Goal: Transaction & Acquisition: Purchase product/service

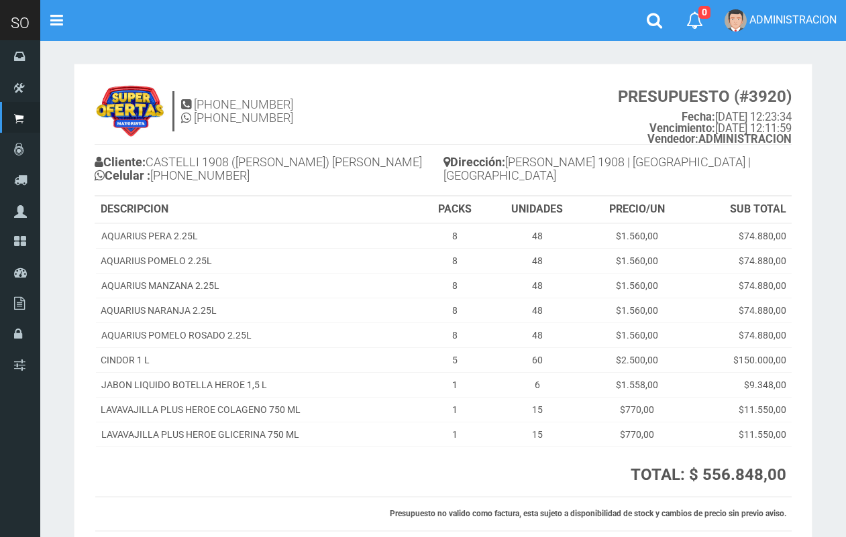
scroll to position [101, 0]
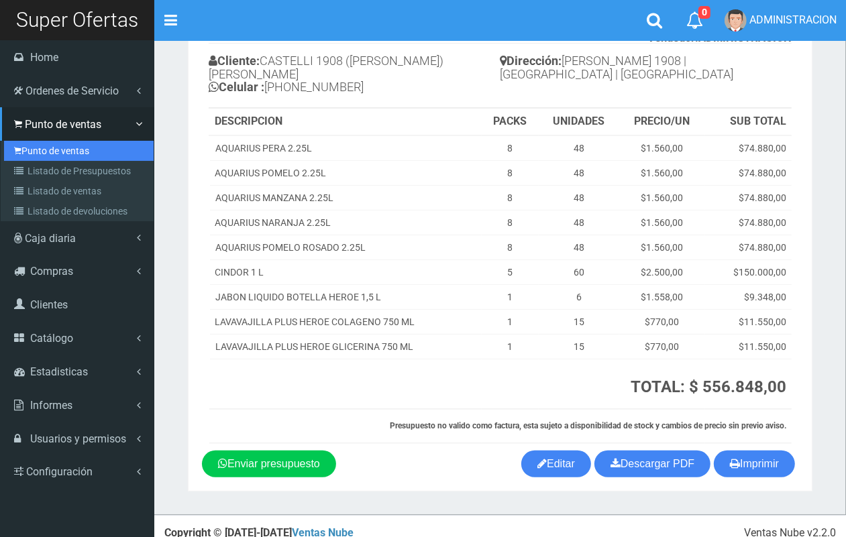
click at [45, 150] on link "Punto de ventas" at bounding box center [79, 151] width 150 height 20
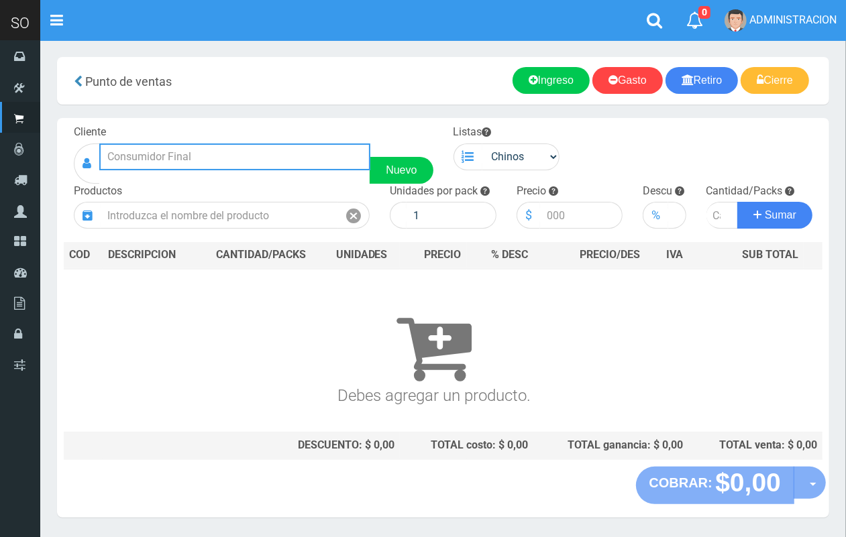
drag, startPoint x: 158, startPoint y: 162, endPoint x: 162, endPoint y: 156, distance: 6.9
click at [158, 160] on input "text" at bounding box center [234, 156] width 271 height 27
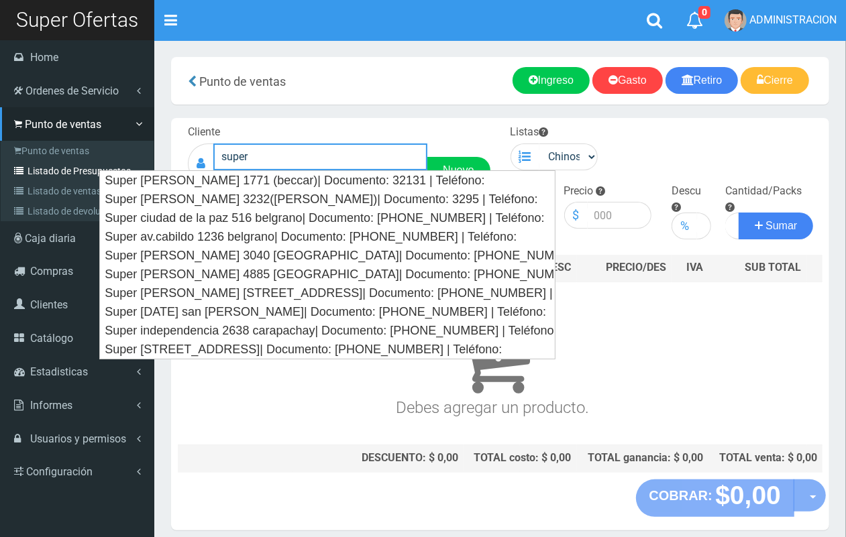
type input "super"
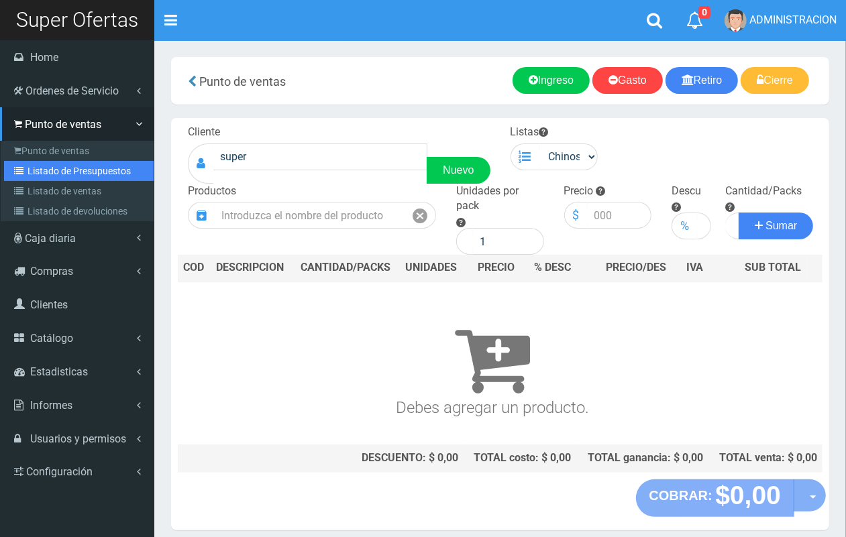
click at [32, 179] on link "Listado de Presupuestos" at bounding box center [79, 171] width 150 height 20
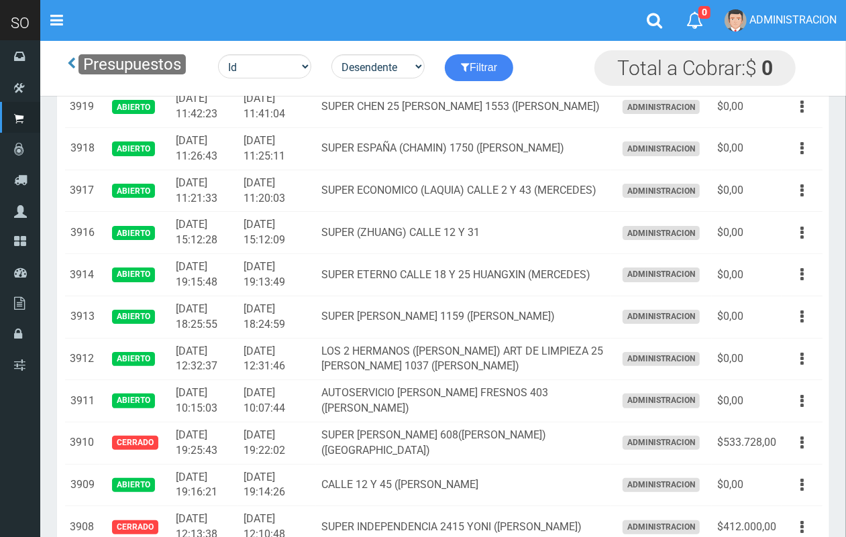
scroll to position [35, 0]
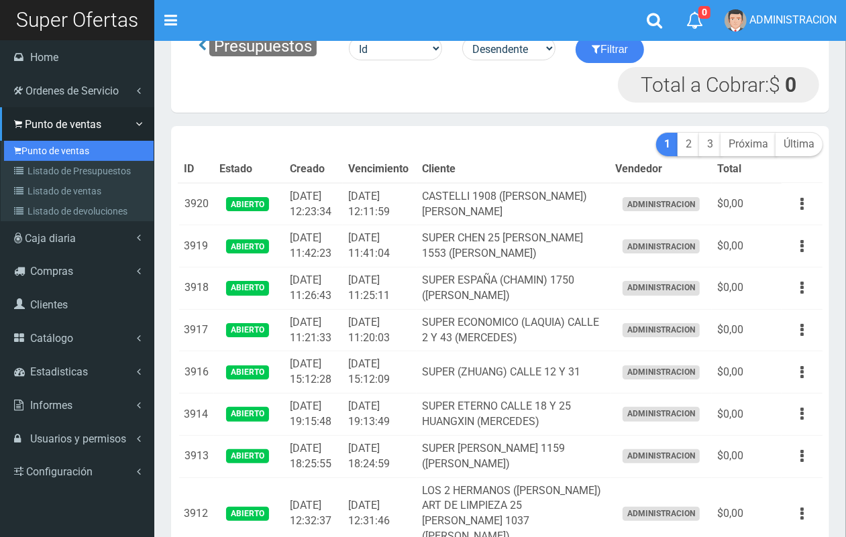
click at [38, 152] on link "Punto de ventas" at bounding box center [79, 151] width 150 height 20
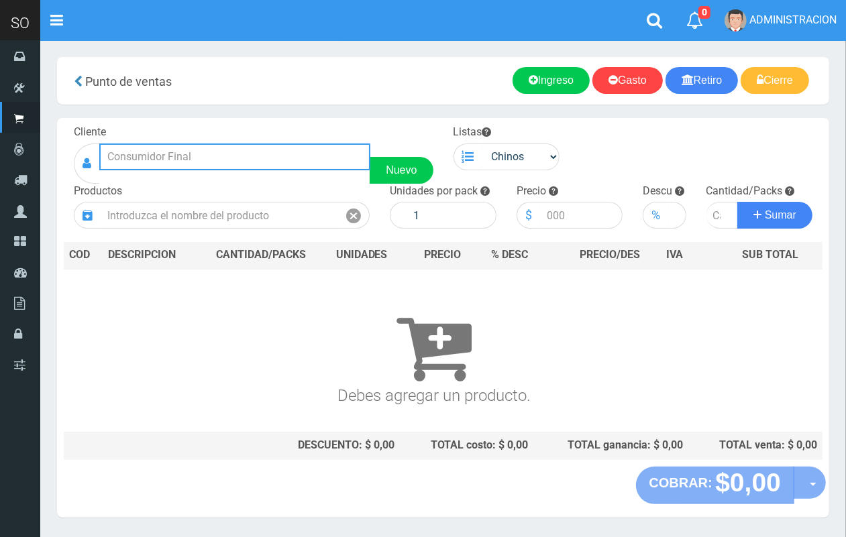
click at [293, 160] on input "text" at bounding box center [234, 156] width 271 height 27
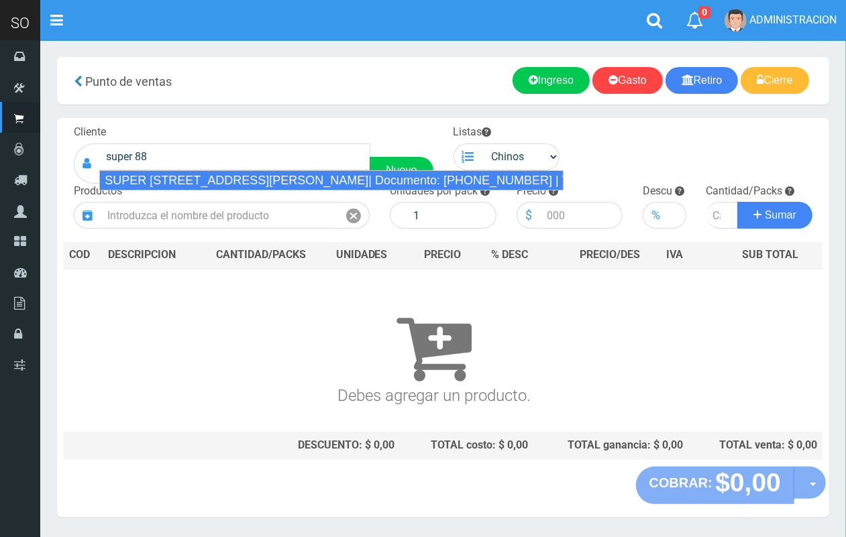
click at [209, 195] on div "Productos" at bounding box center [222, 207] width 316 height 46
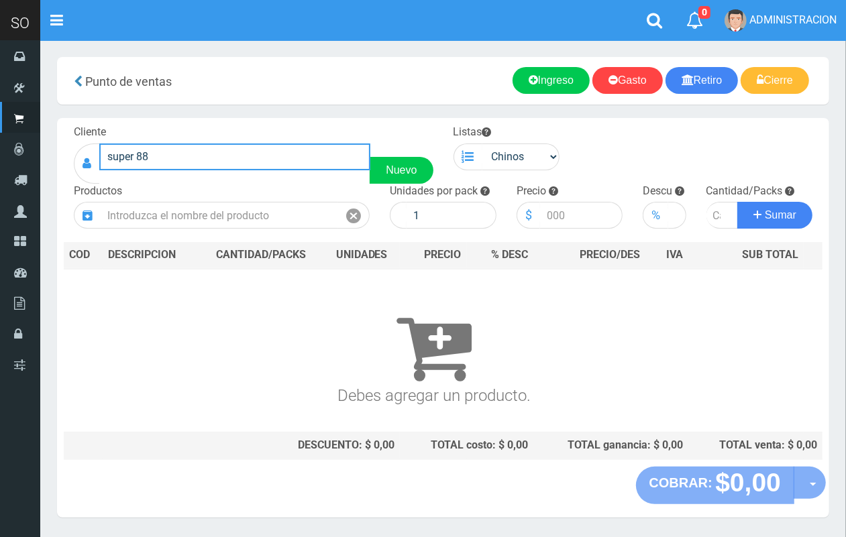
click at [202, 161] on input "super 88" at bounding box center [234, 156] width 271 height 27
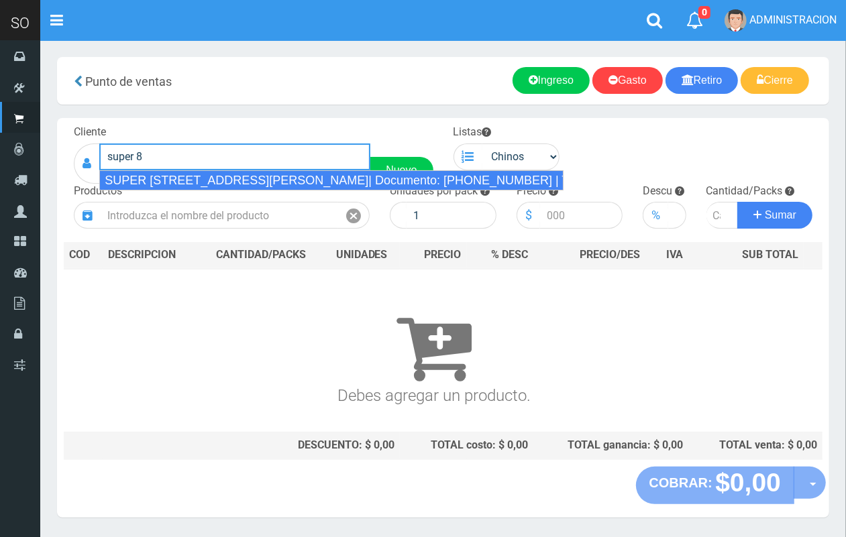
click at [253, 176] on div "SUPER 88 CALLE 32 2800 SOFIA (ZARATE)| Documento: 5466333669 | Teléfono:" at bounding box center [331, 180] width 464 height 20
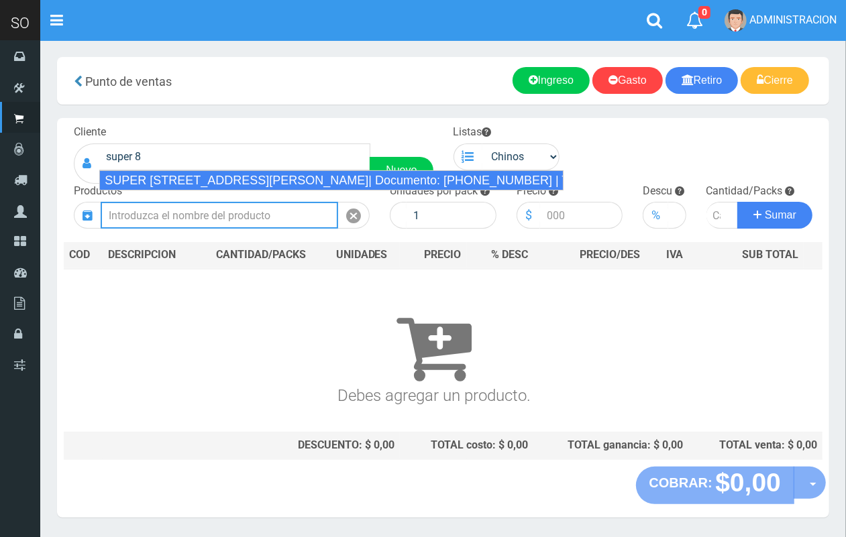
type input "SUPER 88 CALLE 32 2800 SOFIA (ZARATE)| Documento: 5466333669 | Teléfono:"
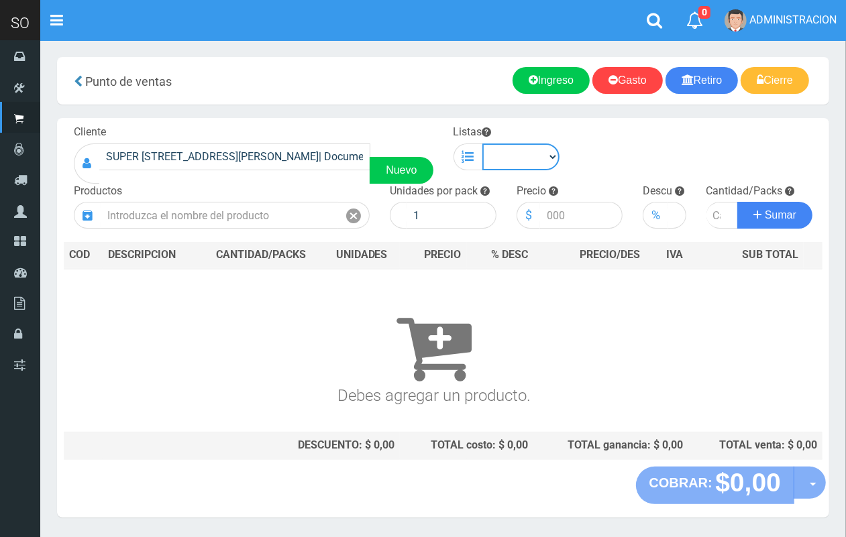
click at [491, 158] on select "Chinos . ." at bounding box center [521, 156] width 78 height 27
select select "1"
click at [482, 143] on select "Chinos . ." at bounding box center [521, 156] width 78 height 27
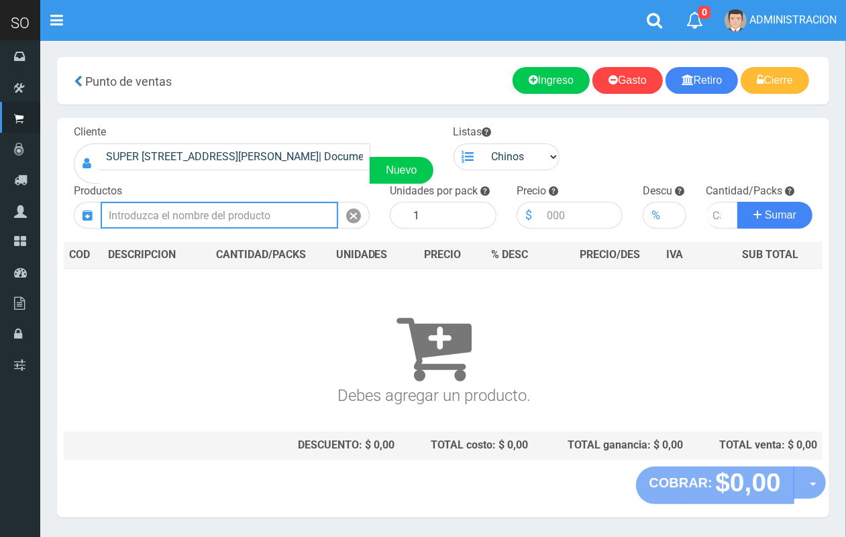
click at [277, 208] on input "text" at bounding box center [219, 215] width 237 height 27
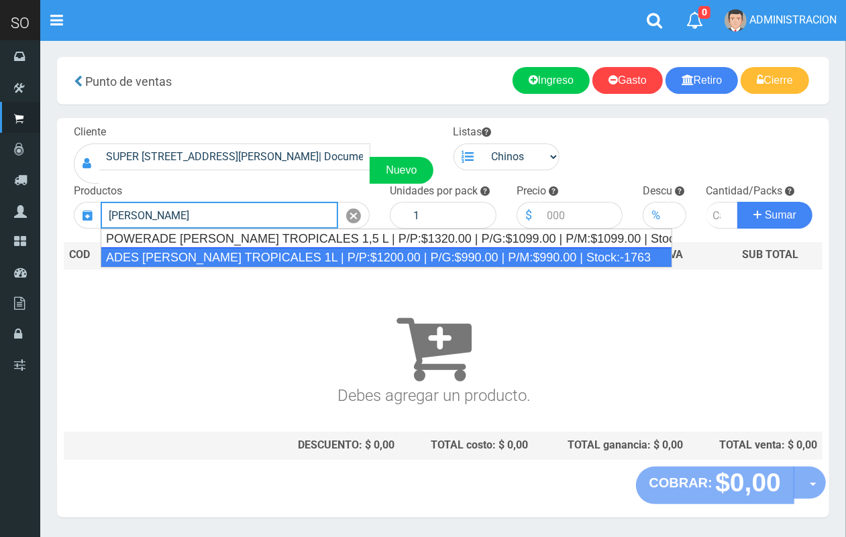
click at [295, 263] on div "ADES FRUTOS TROPICALES 1L | P/P:$1200.00 | P/G:$990.00 | P/M:$990.00 | Stock:-1…" at bounding box center [386, 257] width 571 height 20
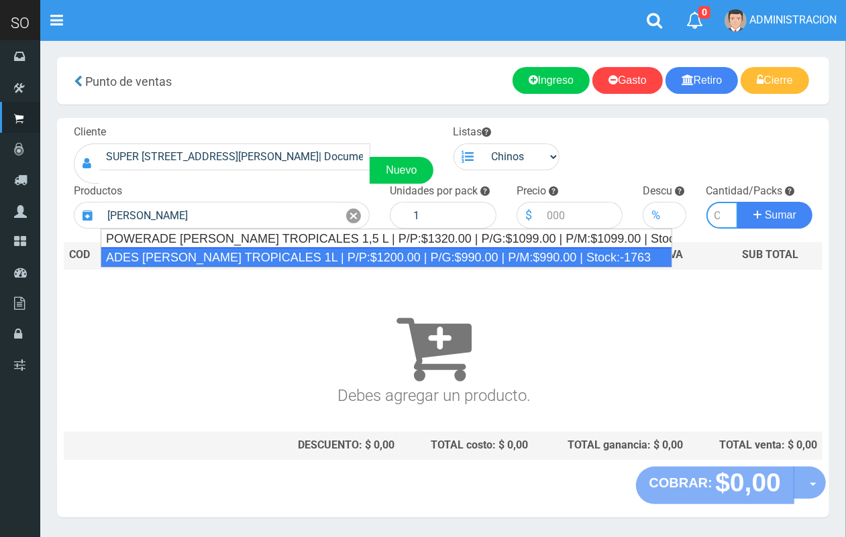
type input "ADES FRUTOS TROPICALES 1L | P/P:$1200.00 | P/G:$990.00 | P/M:$990.00 | Stock:-1…"
type input "8"
type input "1200.00"
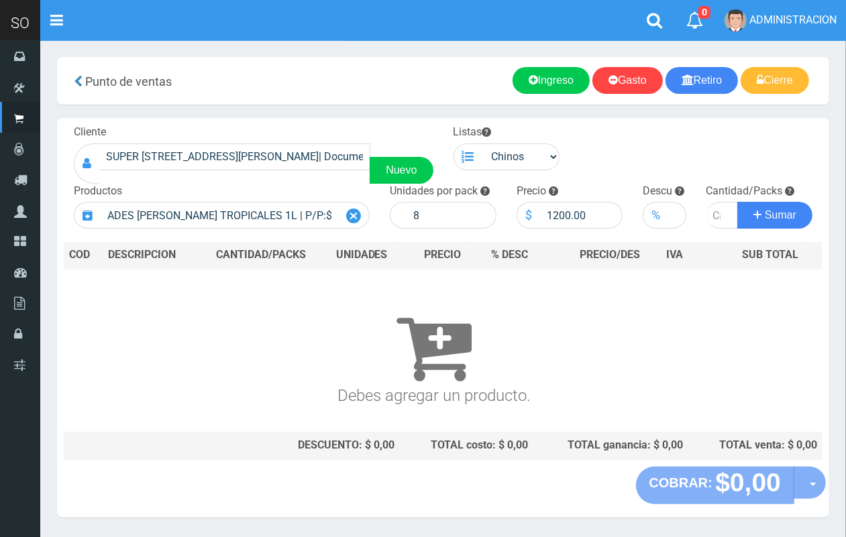
click at [359, 215] on icon at bounding box center [353, 216] width 15 height 19
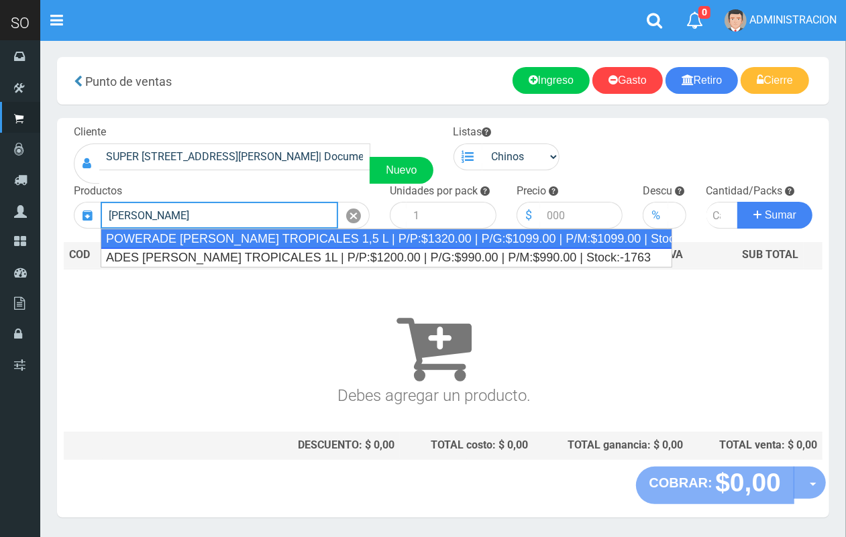
click at [370, 235] on div "POWERADE FRUTOS TROPICALES 1,5 L | P/P:$1320.00 | P/G:$1099.00 | P/M:$1099.00 |…" at bounding box center [386, 239] width 571 height 20
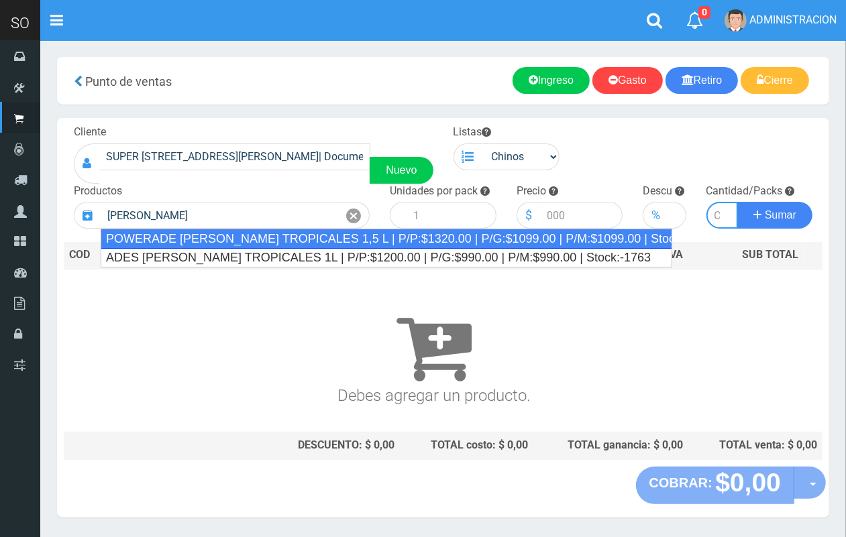
type input "POWERADE FRUTOS TROPICALES 1,5 L | P/P:$1320.00 | P/G:$1099.00 | P/M:$1099.00 |…"
type input "4"
type input "1320.00"
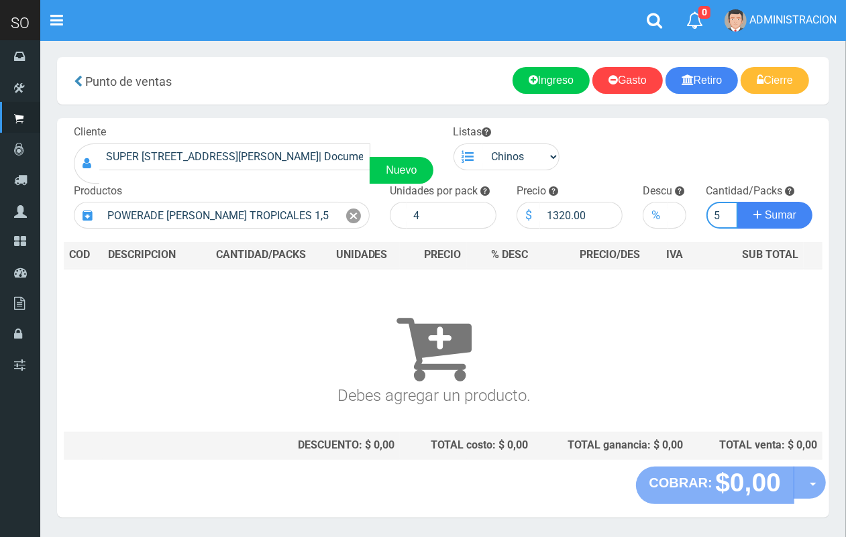
scroll to position [0, 1]
type input "5"
click at [737, 202] on button "Sumar" at bounding box center [774, 215] width 75 height 27
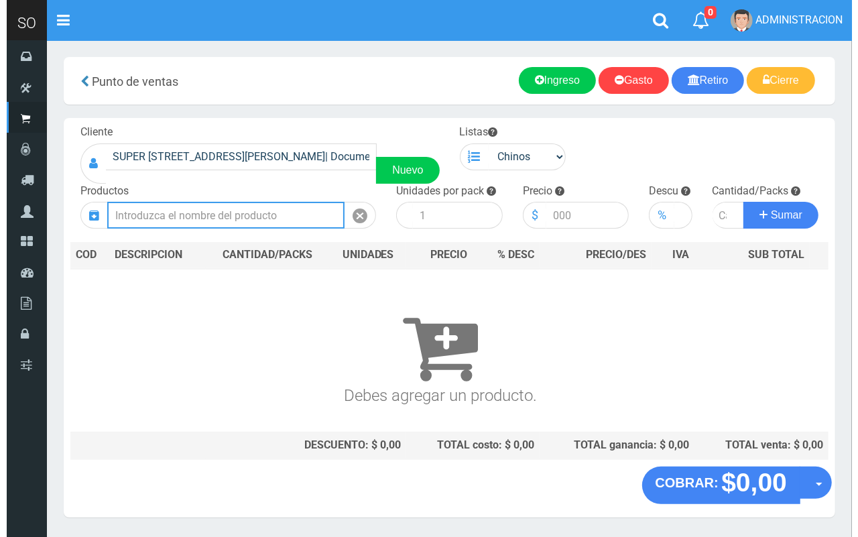
scroll to position [0, 0]
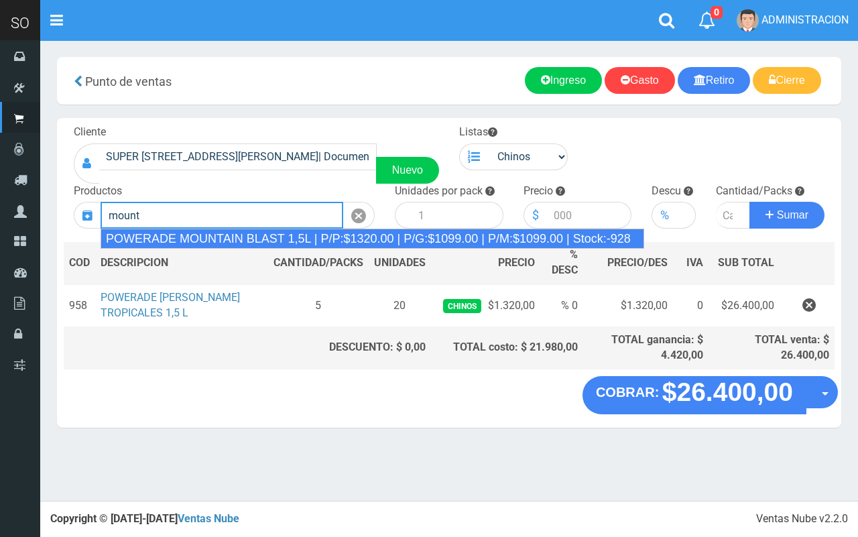
click at [232, 245] on div "POWERADE MOUNTAIN BLAST 1,5L | P/P:$1320.00 | P/G:$1099.00 | P/M:$1099.00 | Sto…" at bounding box center [373, 239] width 544 height 20
type input "POWERADE MOUNTAIN BLAST 1,5L | P/P:$1320.00 | P/G:$1099.00 | P/M:$1099.00 | Sto…"
type input "4"
type input "1320.00"
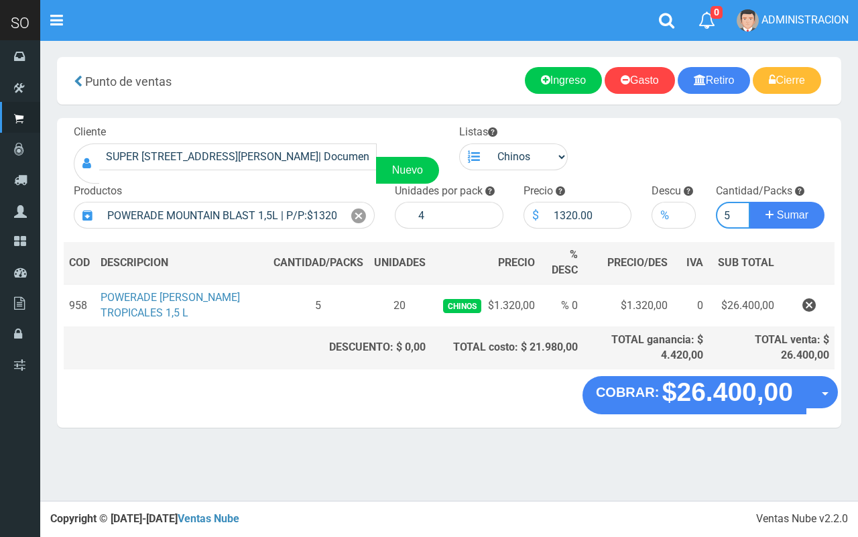
type input "5"
click at [750, 202] on button "Sumar" at bounding box center [787, 215] width 75 height 27
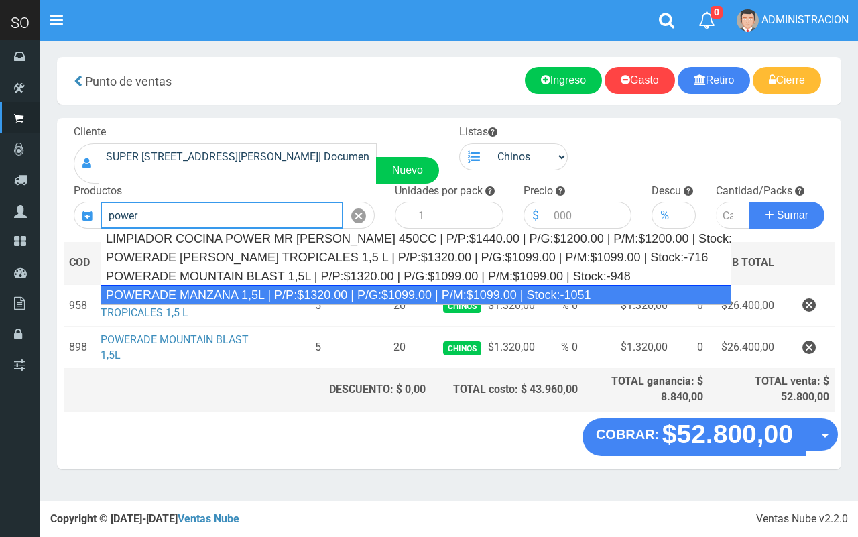
click at [344, 295] on div "POWERADE MANZANA 1,5L | P/P:$1320.00 | P/G:$1099.00 | P/M:$1099.00 | Stock:-1051" at bounding box center [416, 295] width 631 height 20
type input "POWERADE MANZANA 1,5L | P/P:$1320.00 | P/G:$1099.00 | P/M:$1099.00 | Stock:-1051"
type input "4"
type input "1320.00"
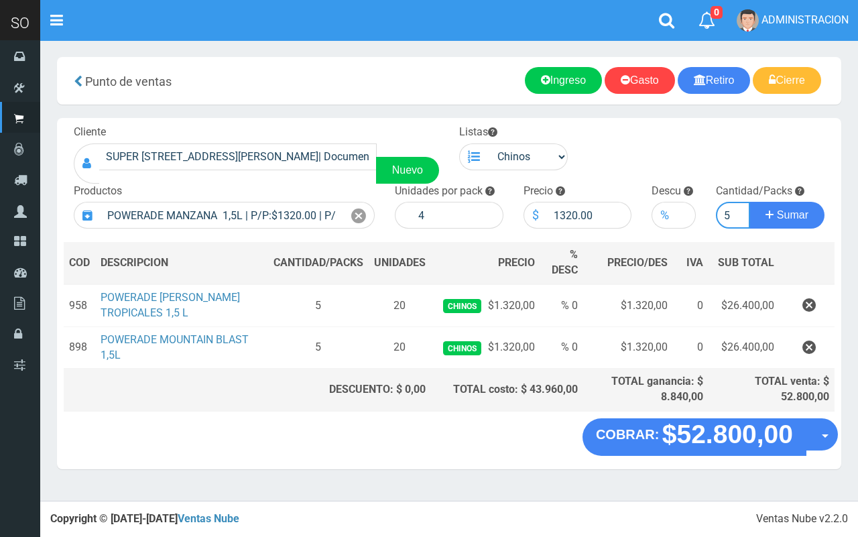
type input "5"
click at [750, 202] on button "Sumar" at bounding box center [787, 215] width 75 height 27
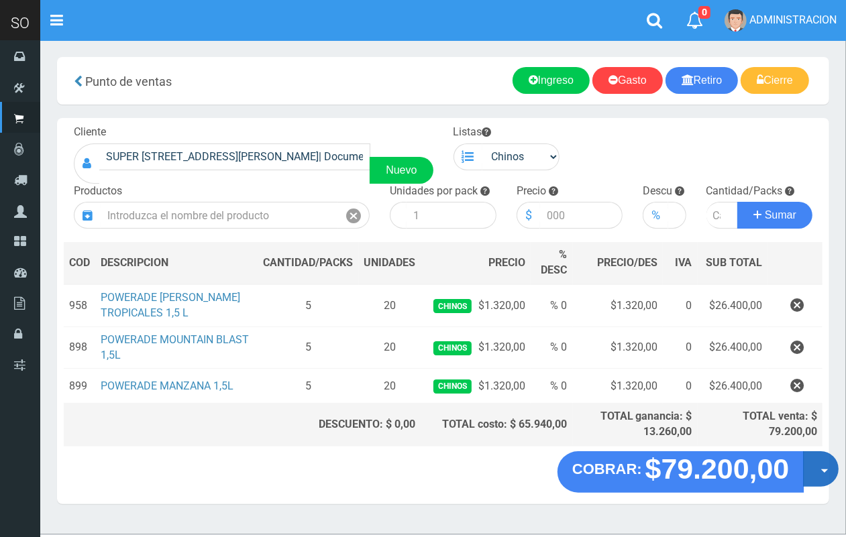
drag, startPoint x: 818, startPoint y: 471, endPoint x: 819, endPoint y: 494, distance: 22.1
click at [818, 471] on button "Opciones" at bounding box center [821, 469] width 36 height 36
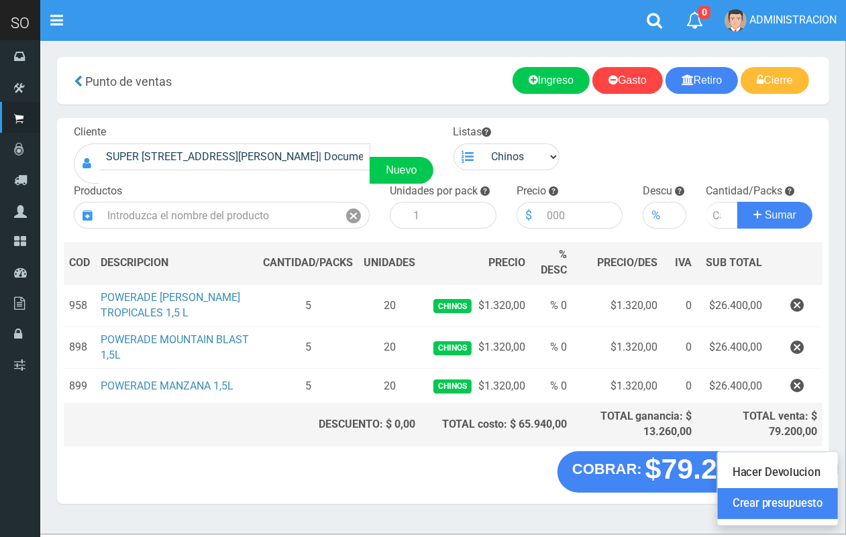
click at [736, 494] on link "Crear presupuesto" at bounding box center [777, 504] width 120 height 31
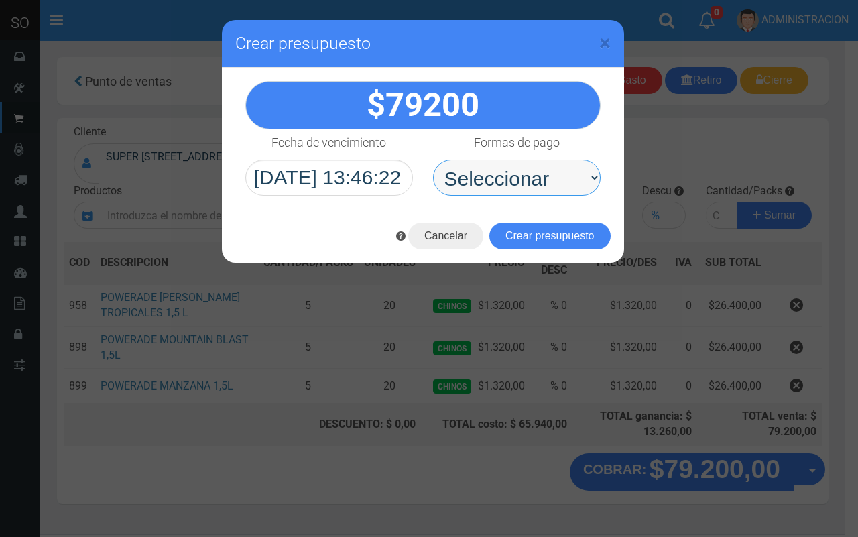
drag, startPoint x: 569, startPoint y: 175, endPoint x: 561, endPoint y: 182, distance: 10.4
click at [569, 175] on select "Seleccionar Efectivo Tarjeta de Crédito Depósito Débito" at bounding box center [517, 178] width 168 height 36
select select "Efectivo"
click at [433, 160] on select "Seleccionar Efectivo Tarjeta de Crédito Depósito Débito" at bounding box center [517, 178] width 168 height 36
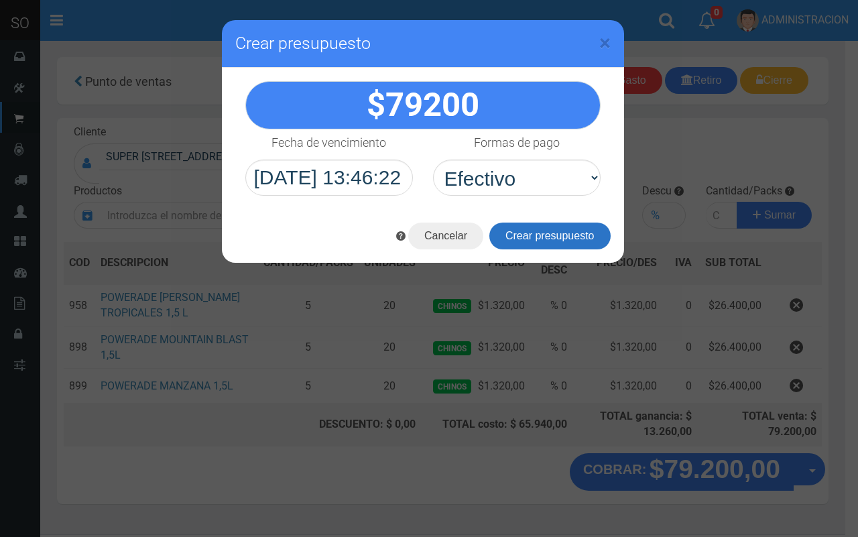
click at [546, 233] on button "Crear presupuesto" at bounding box center [549, 236] width 121 height 27
